Goal: Communication & Community: Answer question/provide support

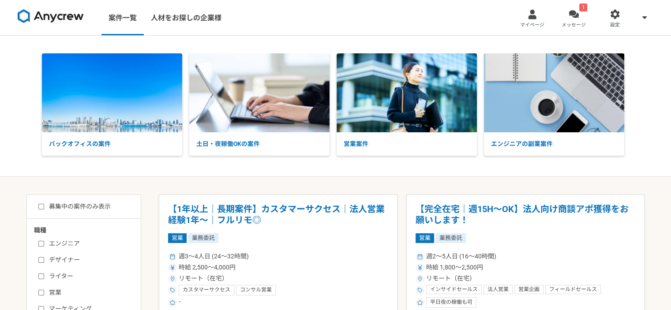
click at [572, 16] on div at bounding box center [573, 14] width 10 height 10
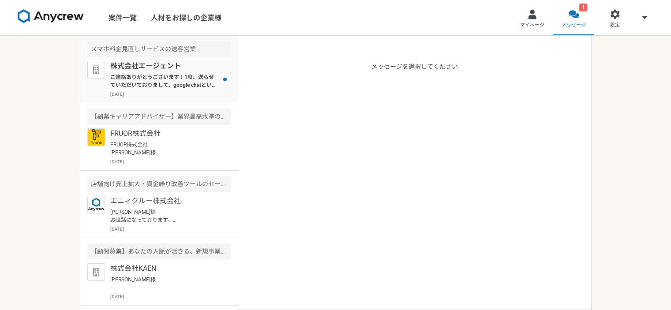
click at [139, 67] on p "株式会社エージェント" at bounding box center [164, 66] width 109 height 11
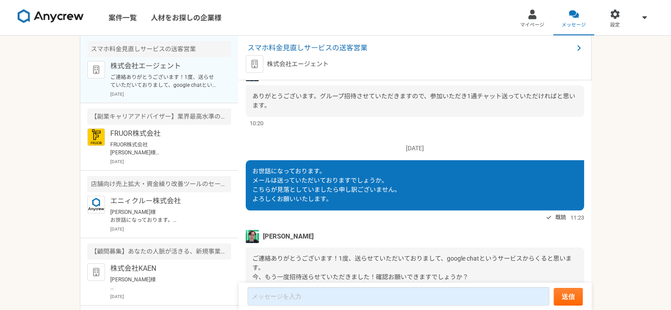
scroll to position [1130, 0]
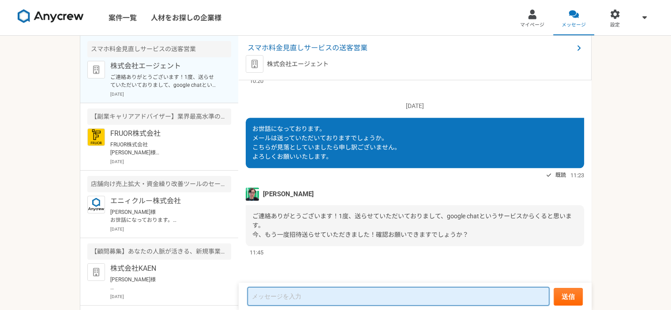
click at [364, 296] on textarea at bounding box center [398, 296] width 302 height 19
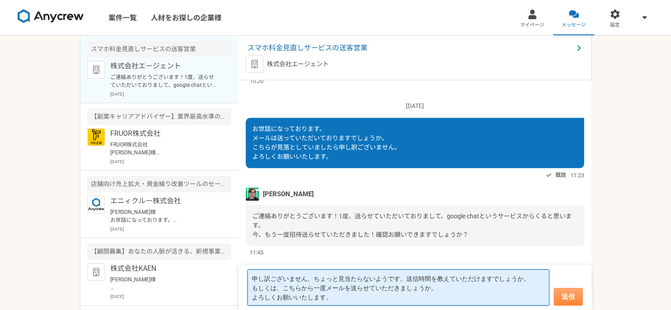
type textarea "申し訳ございません。ちょっと見当たらないようです。送信時間を教えていただけますでしょうか。 もしくは、こちらから一度メールを送らせていただきましょうか。 よろ…"
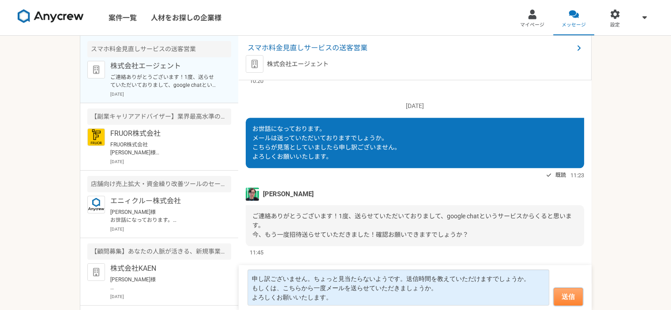
click at [574, 296] on button "送信" at bounding box center [567, 297] width 29 height 18
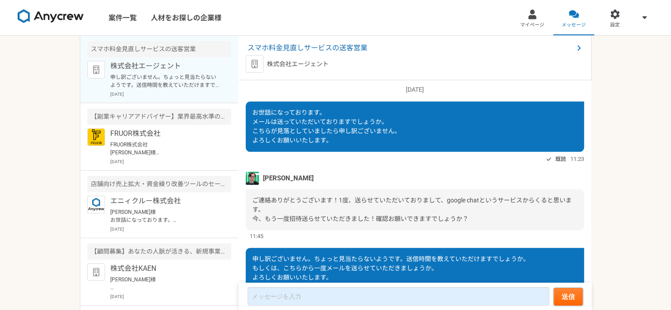
scroll to position [995, 0]
